Goal: Task Accomplishment & Management: Manage account settings

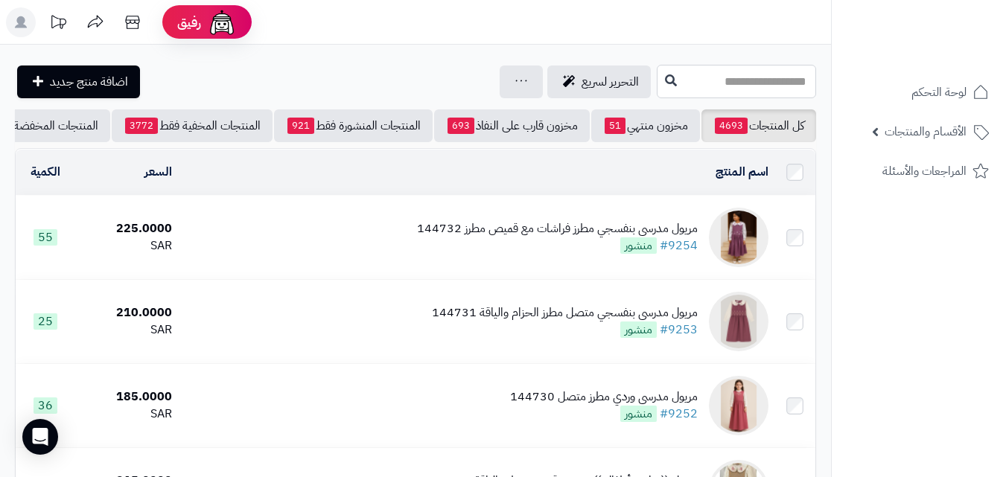
click at [695, 75] on input "text" at bounding box center [736, 82] width 159 height 34
drag, startPoint x: 726, startPoint y: 80, endPoint x: 875, endPoint y: 74, distance: 149.8
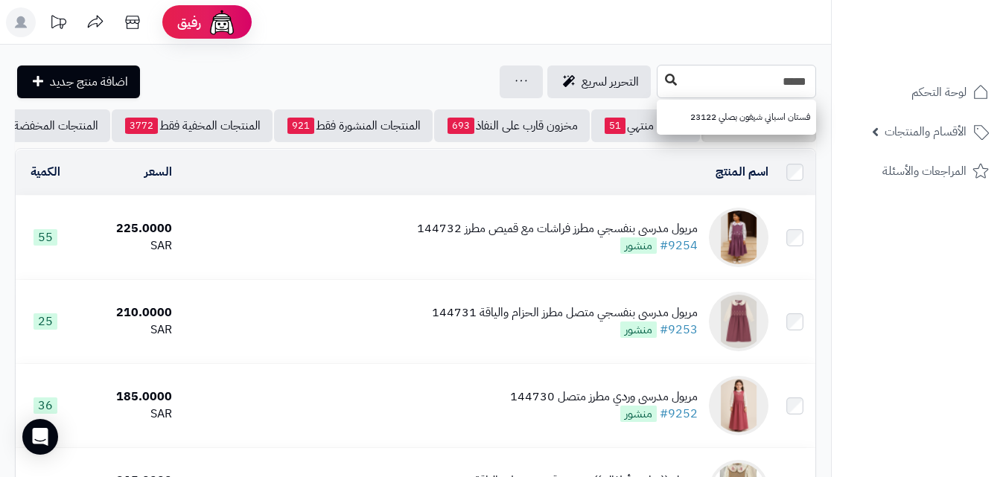
type input "*****"
click at [665, 84] on icon at bounding box center [671, 80] width 12 height 12
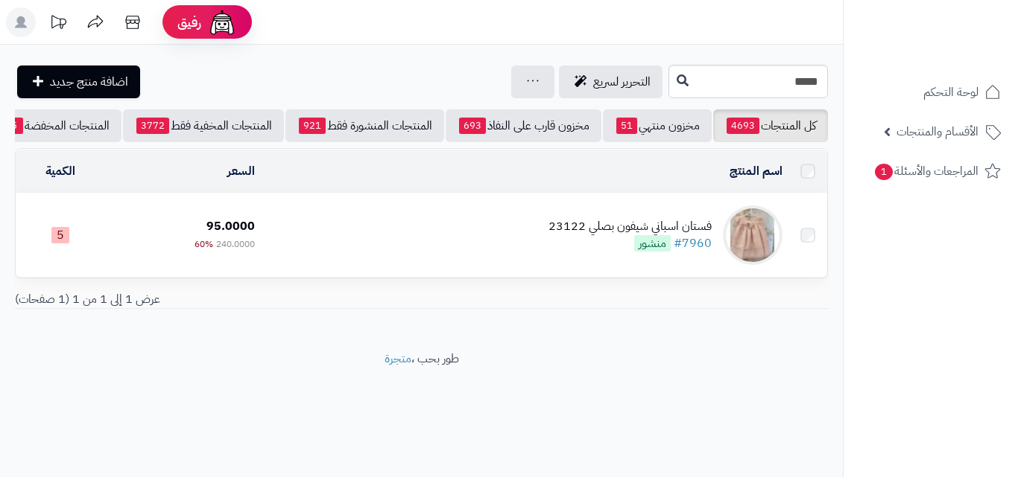
click at [446, 241] on td "فستان اسباني شيفون بصلي 23122 #7960 منشور" at bounding box center [525, 235] width 528 height 83
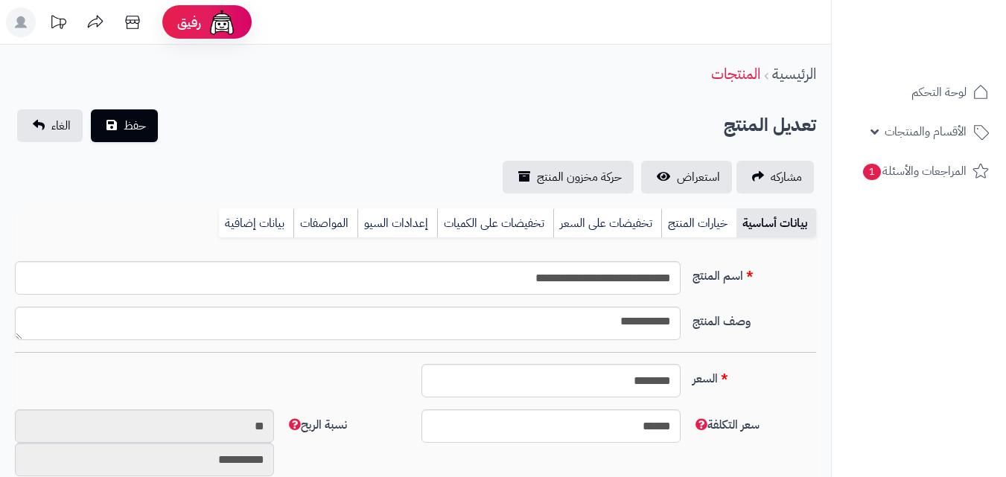
click at [693, 230] on link "خيارات المنتج" at bounding box center [698, 224] width 75 height 30
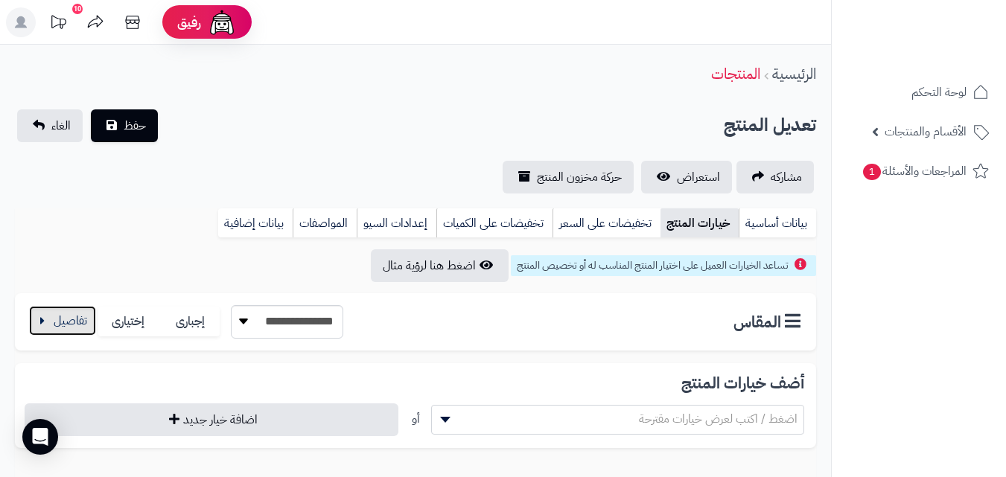
click at [60, 331] on button "button" at bounding box center [62, 321] width 67 height 30
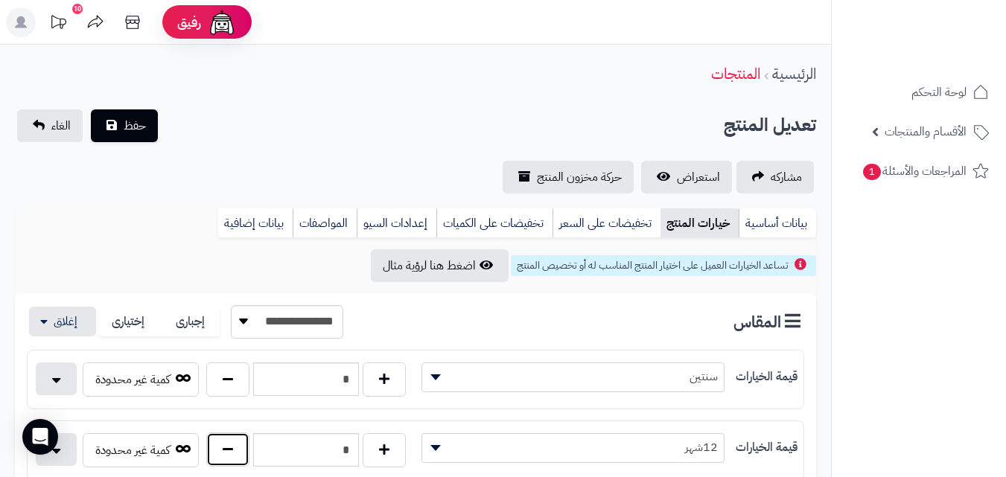
click at [247, 456] on button "button" at bounding box center [227, 450] width 43 height 34
type input "*"
click at [138, 136] on button "حفظ" at bounding box center [124, 125] width 67 height 33
